Goal: Find specific page/section: Find specific page/section

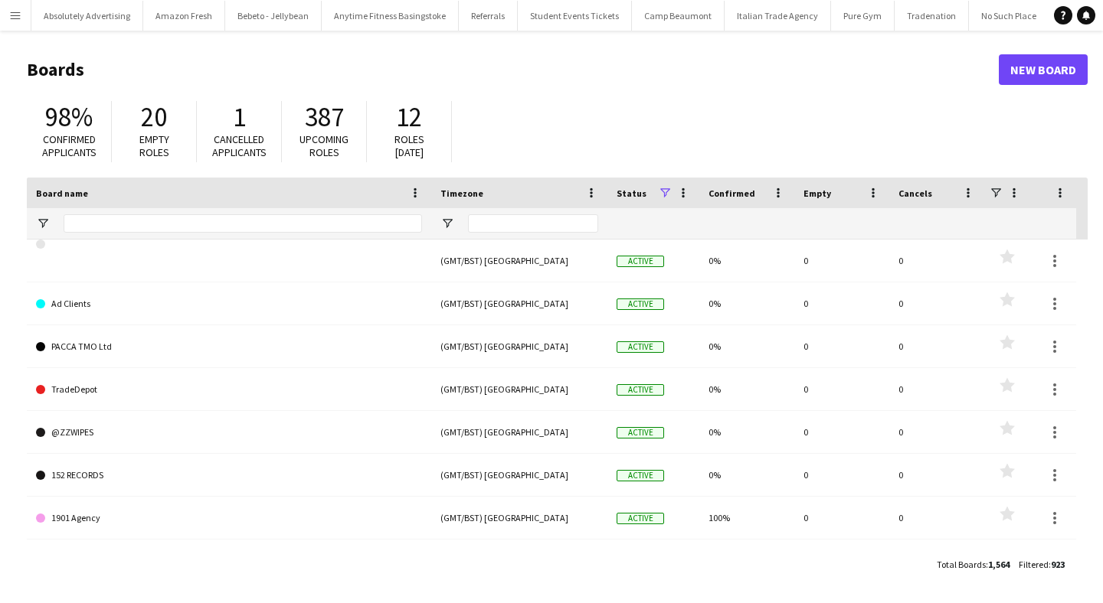
click at [13, 12] on app-icon "Menu" at bounding box center [15, 15] width 12 height 12
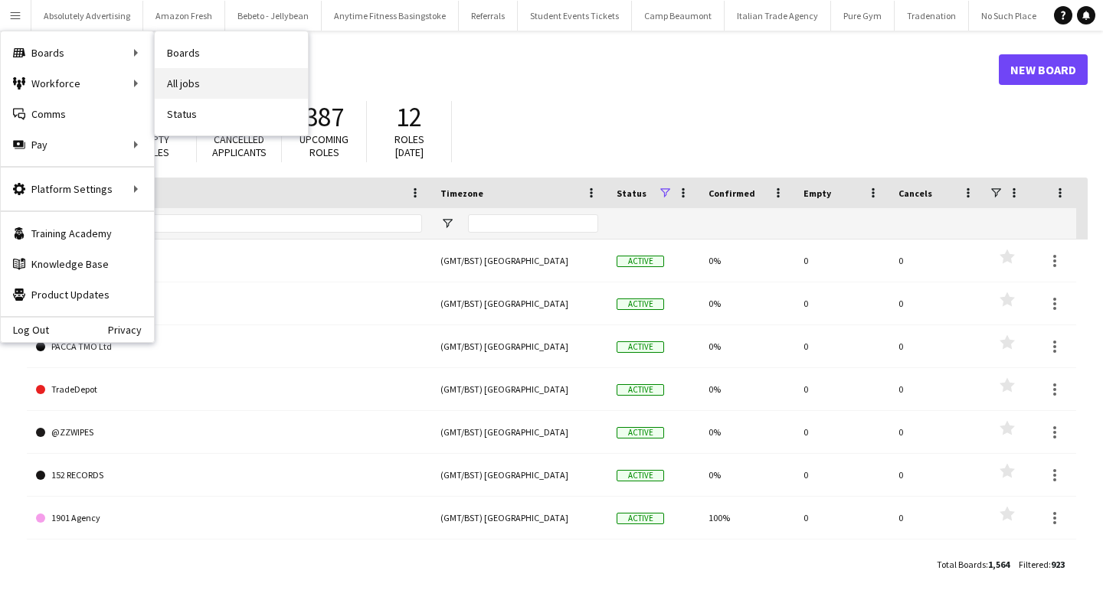
click at [211, 93] on link "All jobs" at bounding box center [231, 83] width 153 height 31
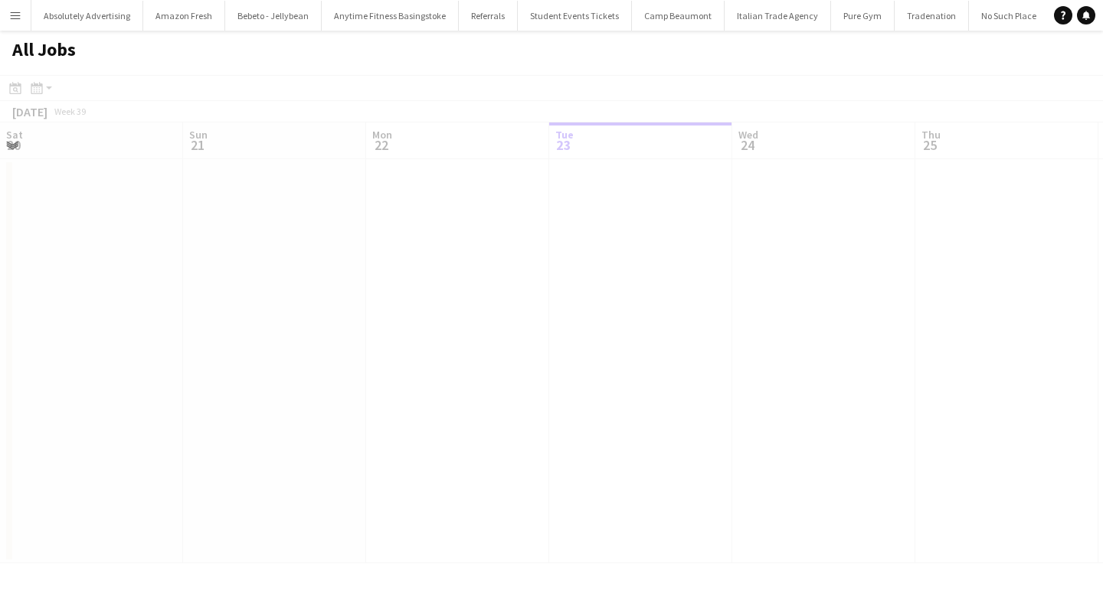
scroll to position [0, 366]
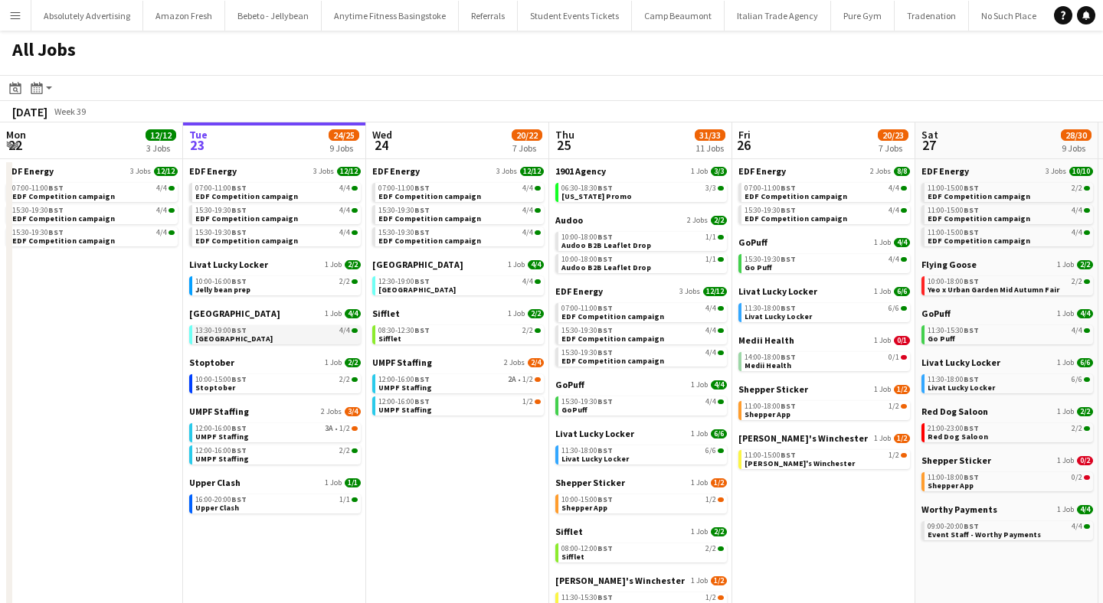
click at [242, 332] on span "BST" at bounding box center [238, 330] width 15 height 10
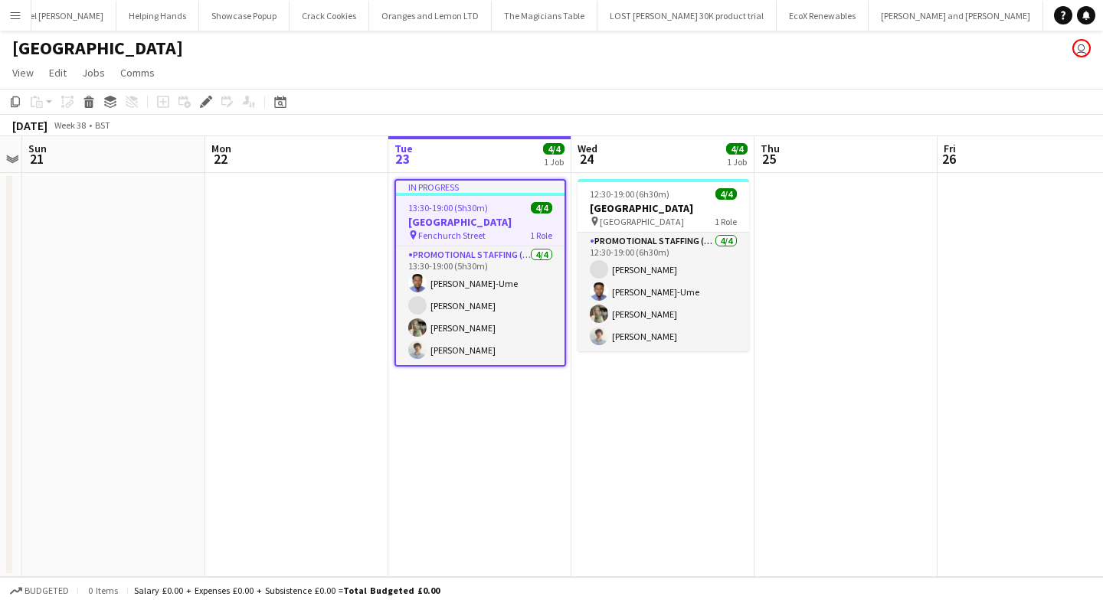
scroll to position [0, 55390]
